Goal: Information Seeking & Learning: Learn about a topic

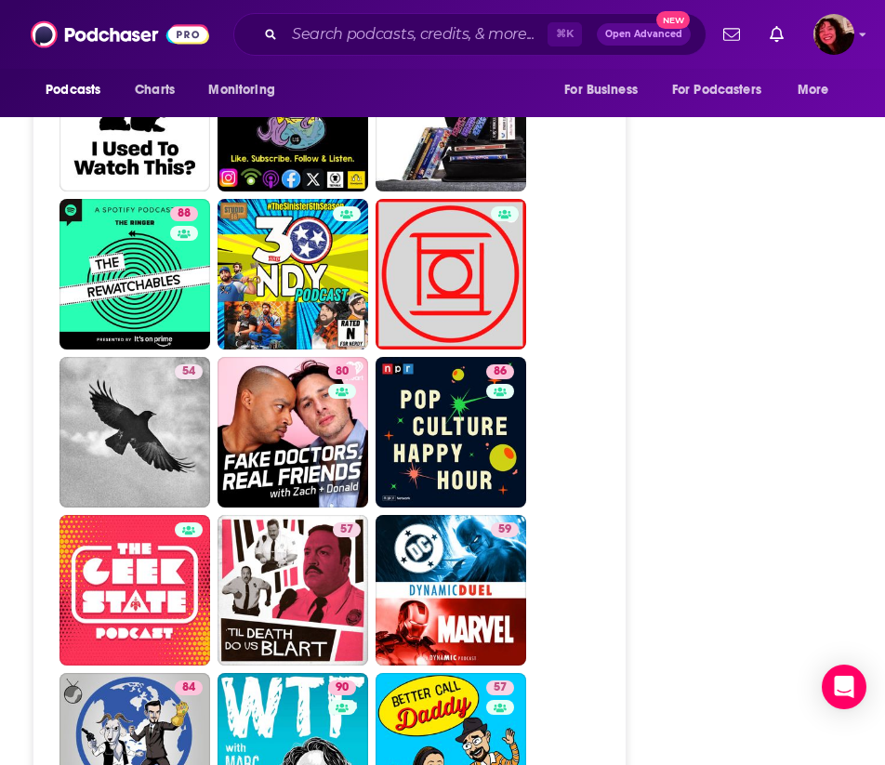
scroll to position [7699, 0]
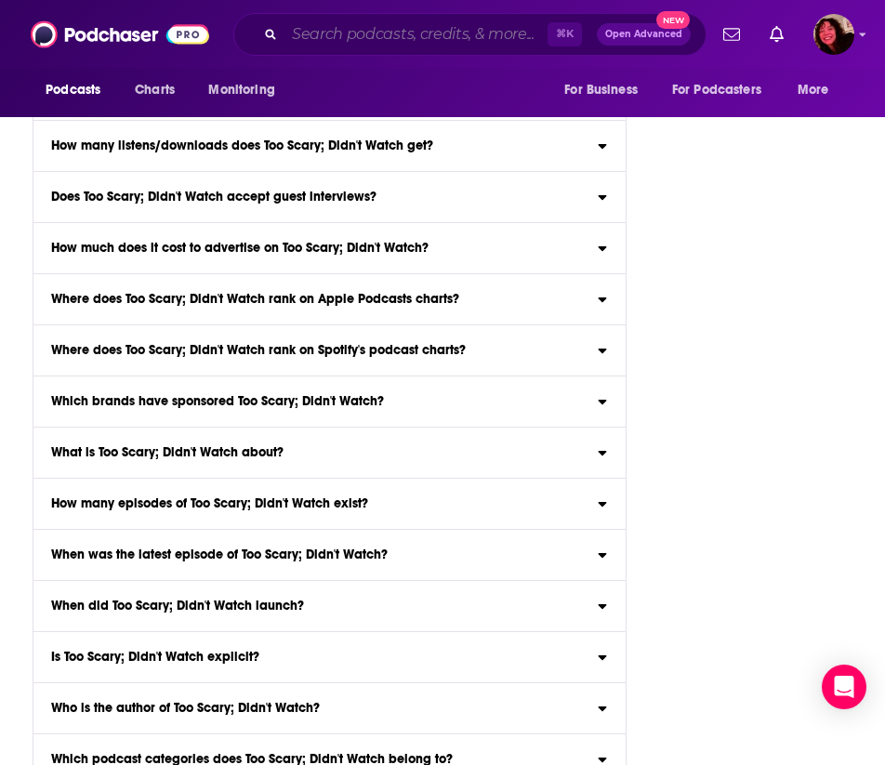
click at [414, 43] on input "Search podcasts, credits, & more..." at bounding box center [416, 35] width 263 height 30
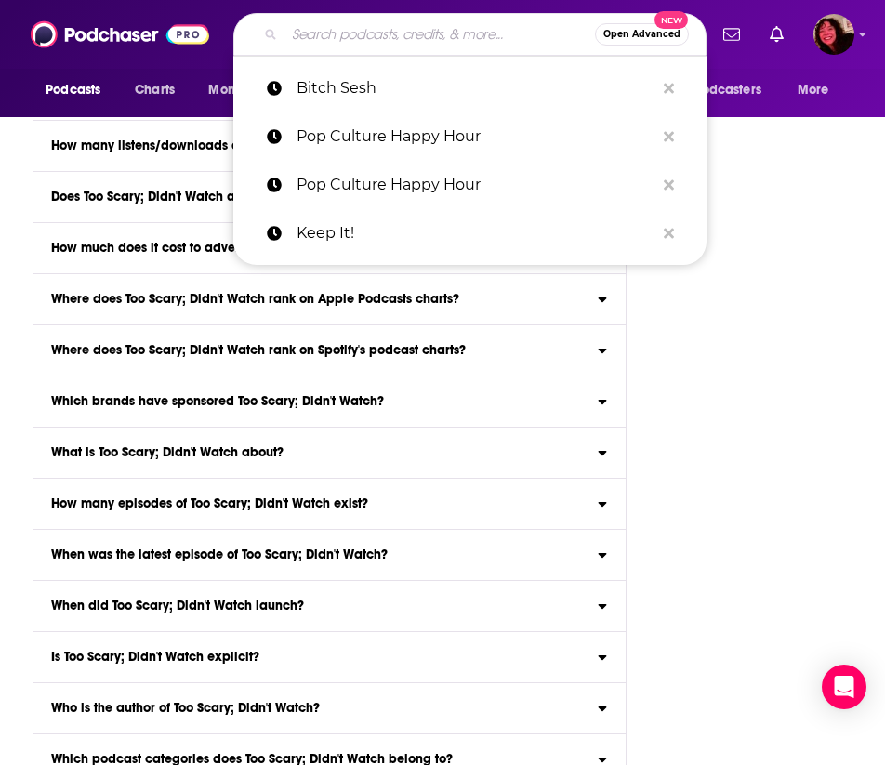
paste input "The Extraordinarians"
type input "The Extraordinarians"
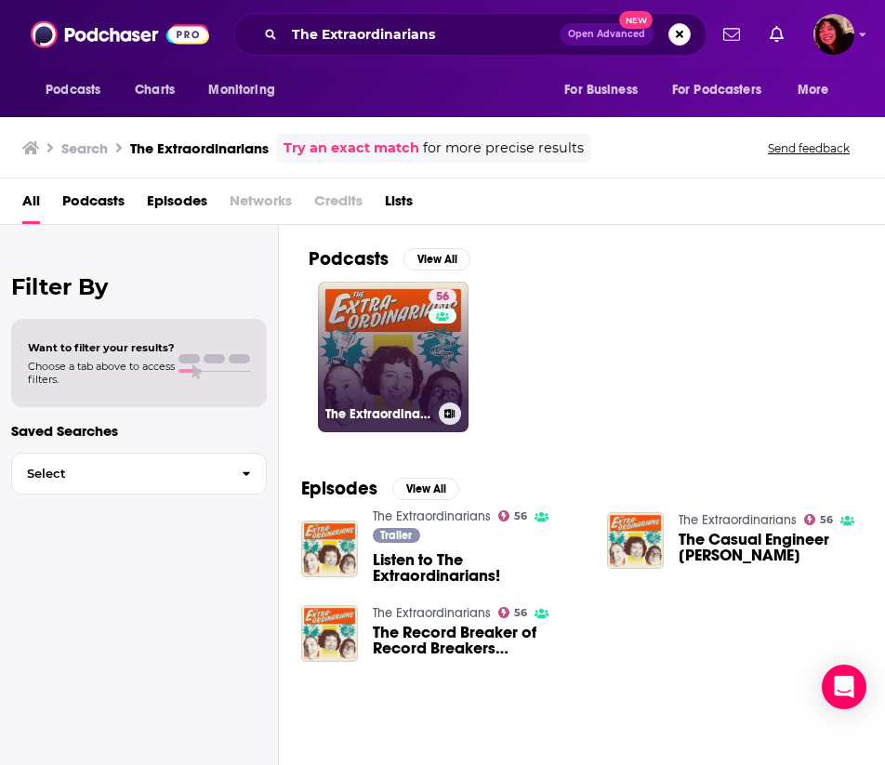
click at [423, 369] on link "56 The Extraordinarians" at bounding box center [393, 357] width 151 height 151
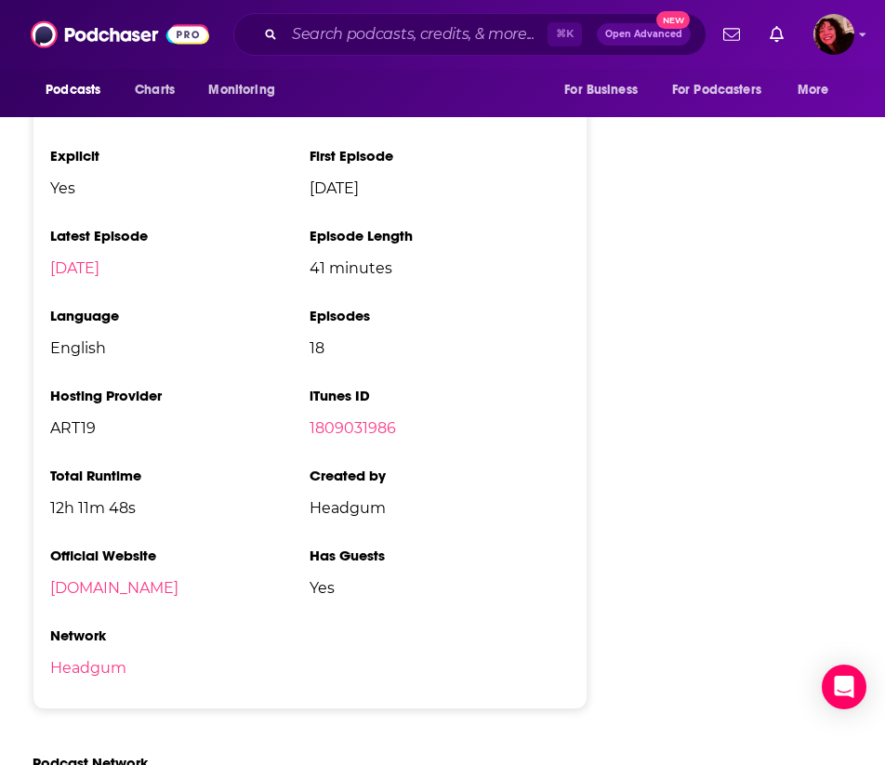
scroll to position [1941, 0]
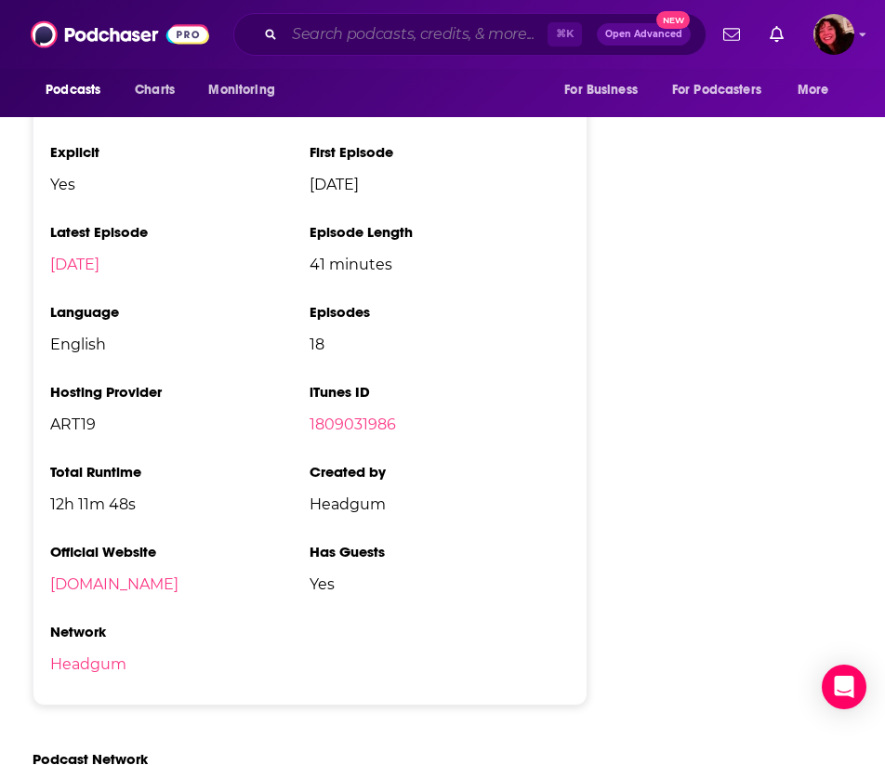
click at [474, 36] on input "Search podcasts, credits, & more..." at bounding box center [416, 35] width 263 height 30
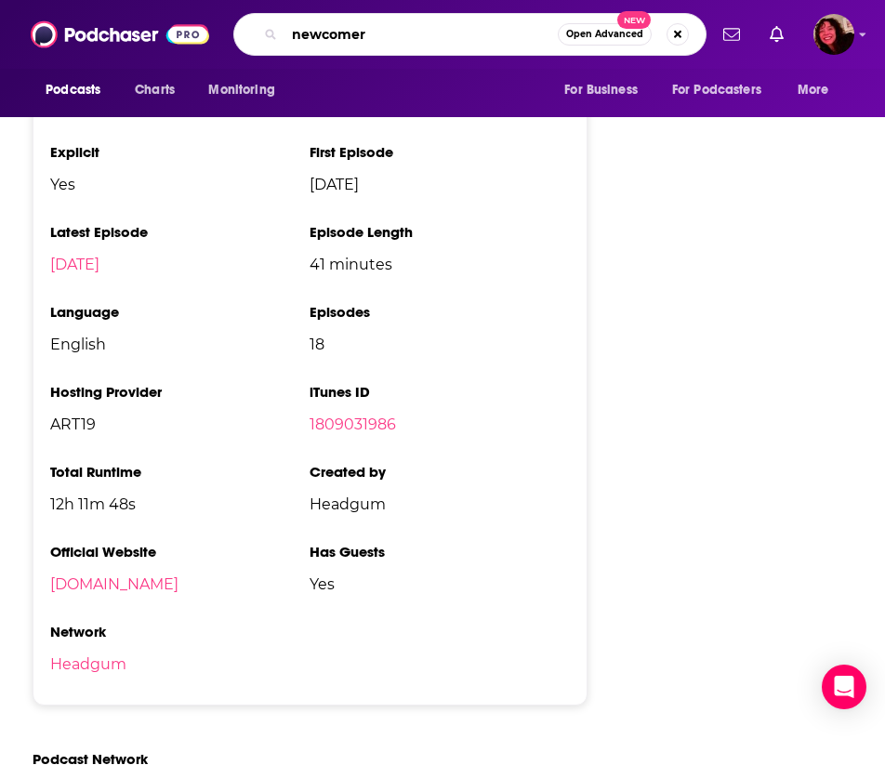
type input "newcomers"
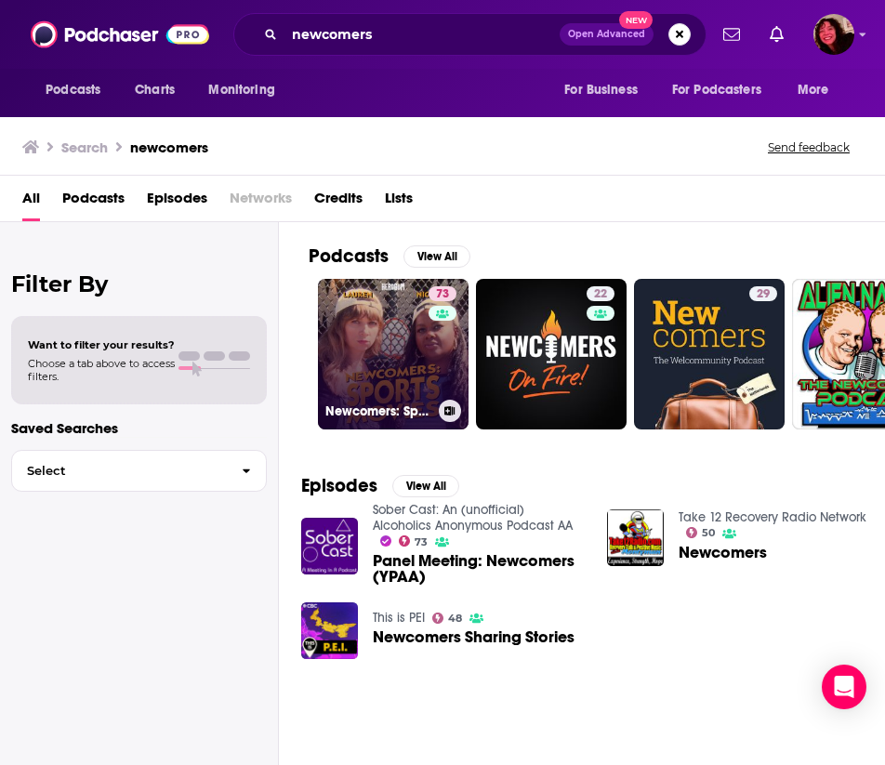
click at [383, 365] on link "73 Newcomers: Sports, with [PERSON_NAME] and [PERSON_NAME]" at bounding box center [393, 354] width 151 height 151
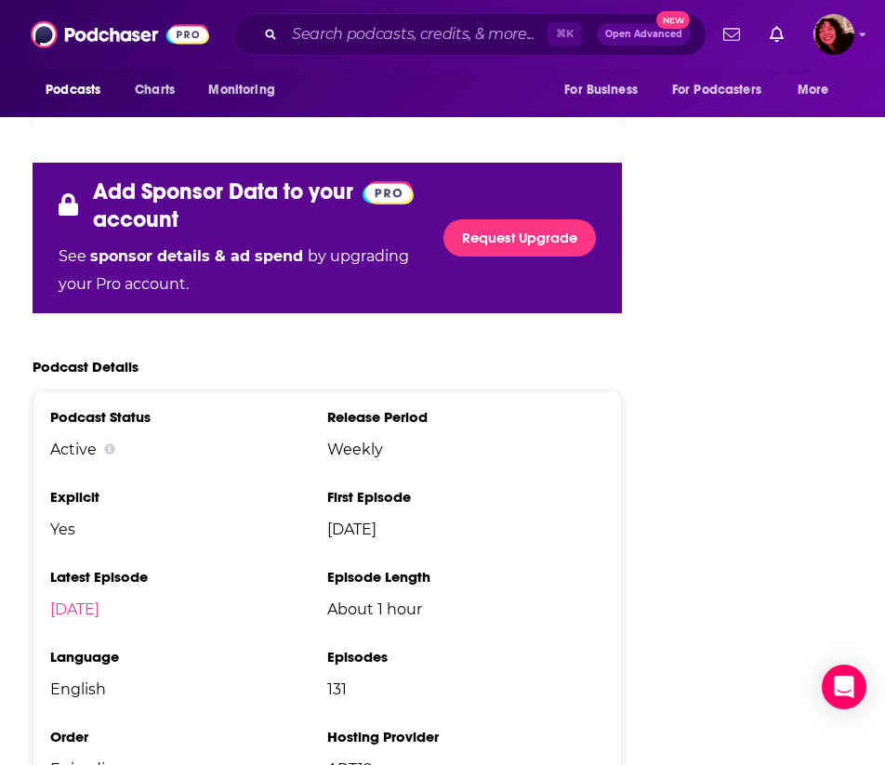
scroll to position [3174, 0]
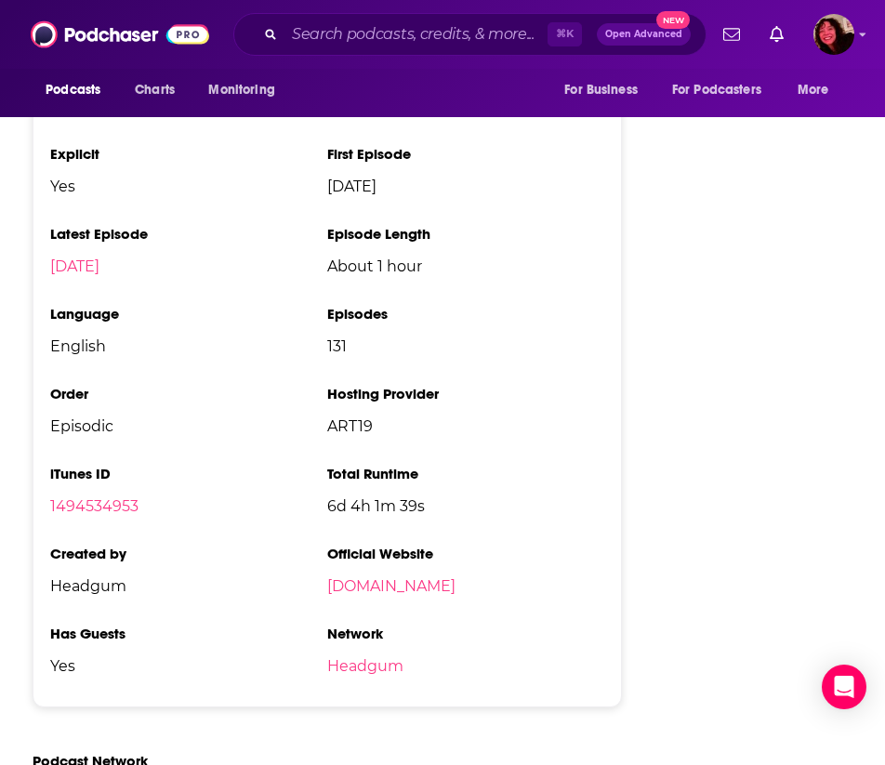
click at [419, 14] on div "⌘ K Open Advanced New" at bounding box center [469, 34] width 473 height 43
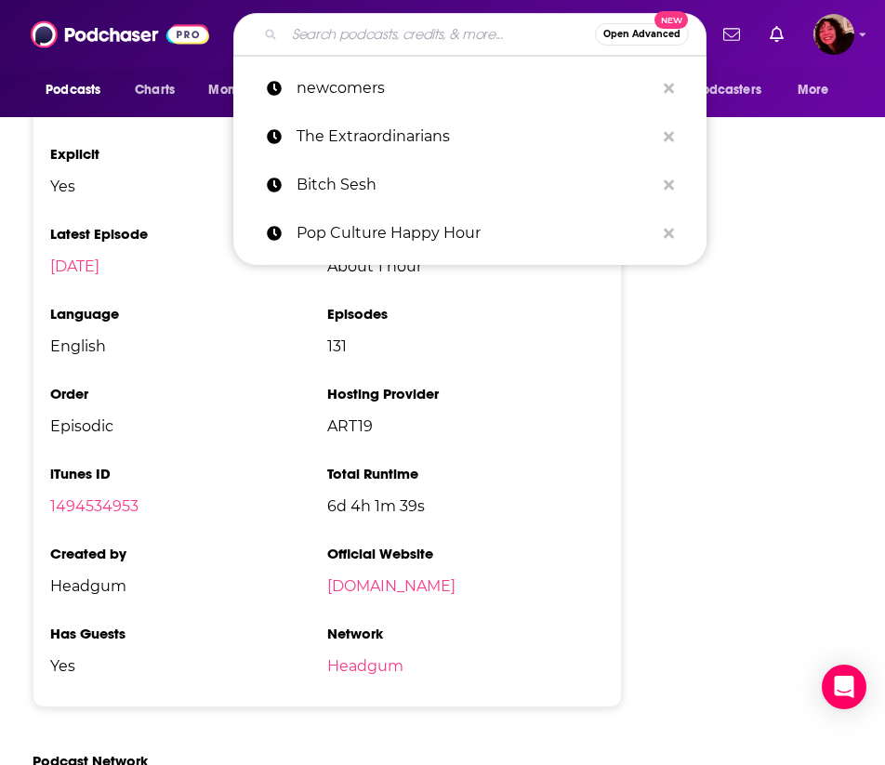
click at [419, 38] on input "Search podcasts, credits, & more..." at bounding box center [440, 35] width 311 height 30
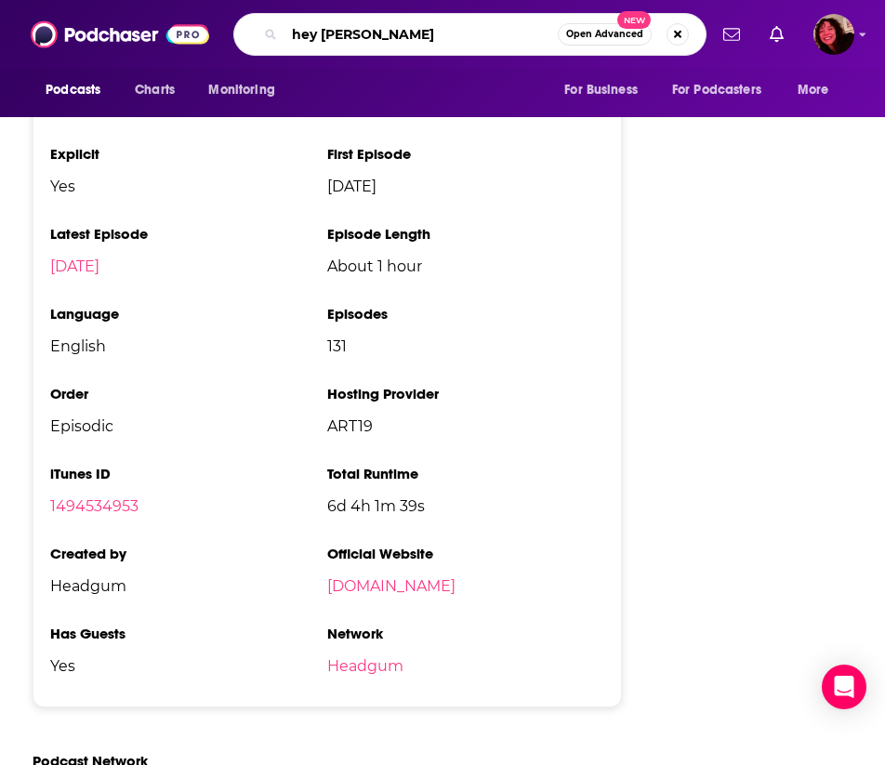
type input "hey [PERSON_NAME]"
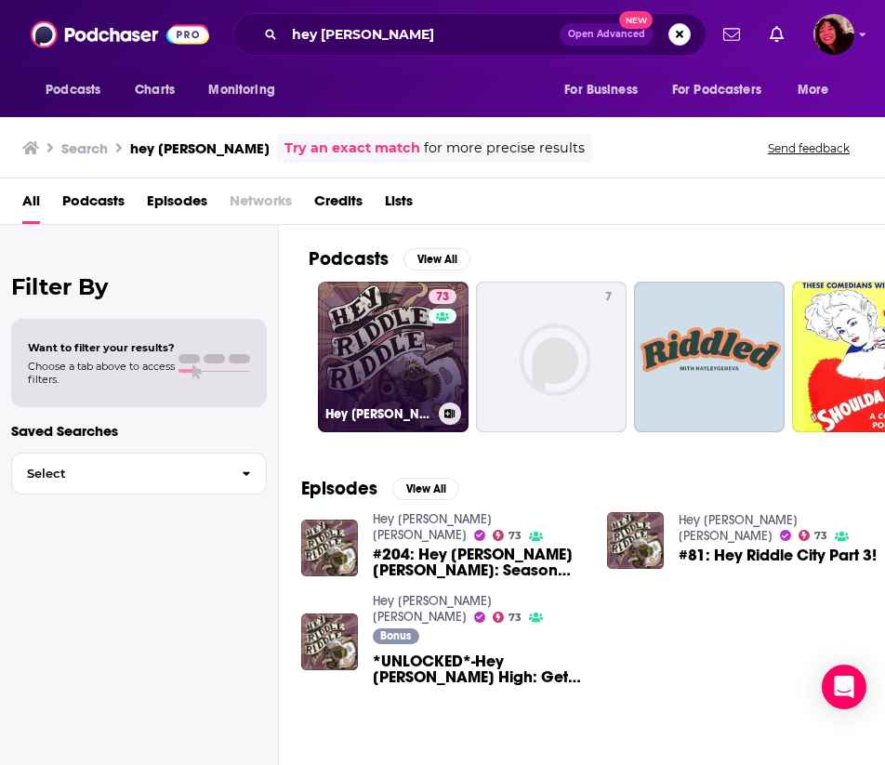
click at [381, 347] on link "73 Hey [PERSON_NAME] [PERSON_NAME]" at bounding box center [393, 357] width 151 height 151
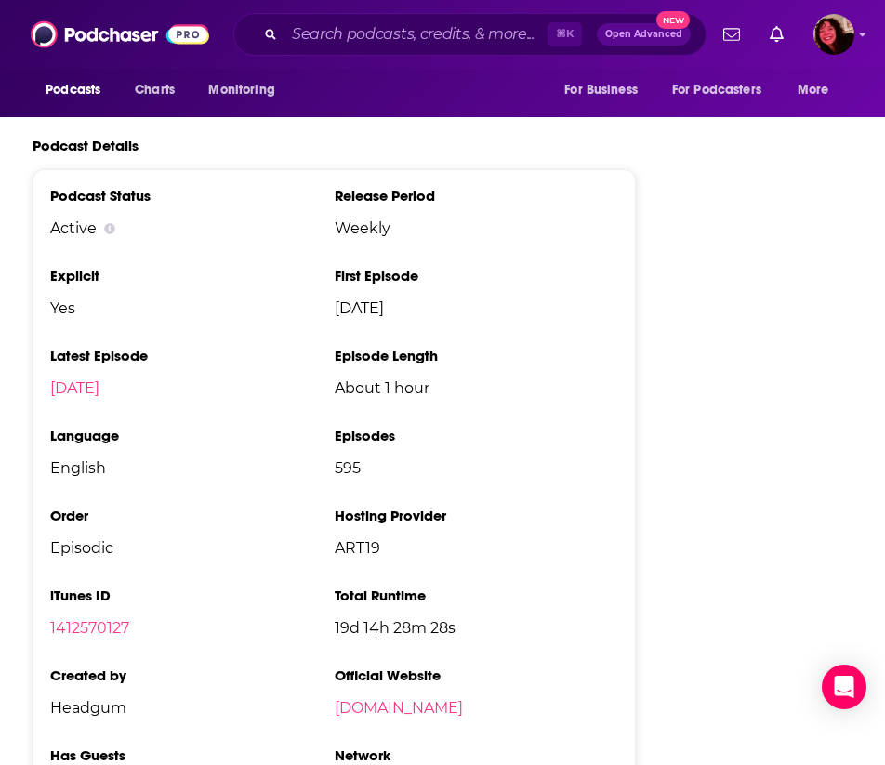
scroll to position [3293, 0]
